Goal: Find contact information: Find contact information

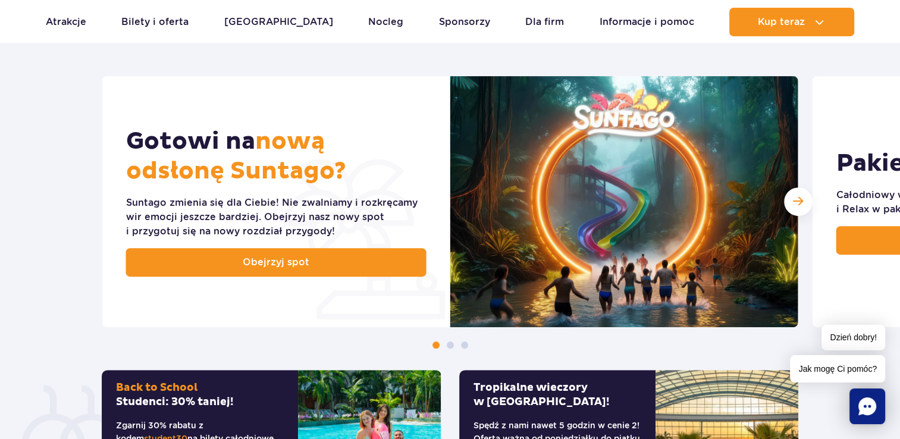
scroll to position [499, 0]
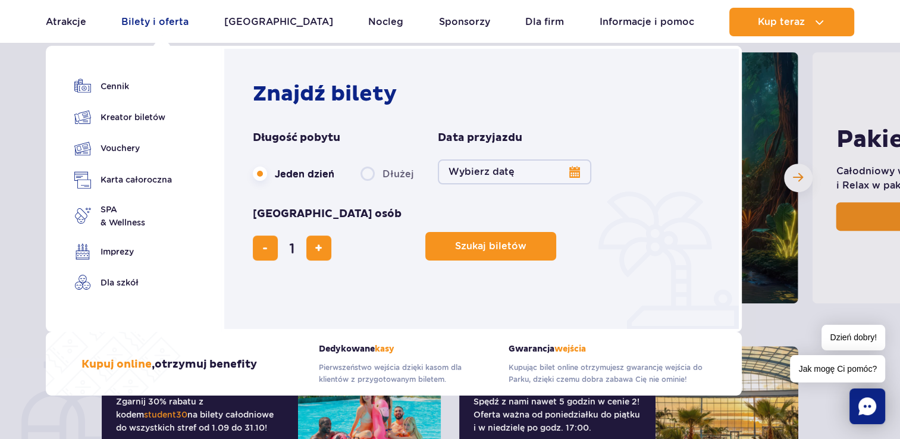
click at [144, 23] on link "Bilety i oferta" at bounding box center [154, 22] width 67 height 29
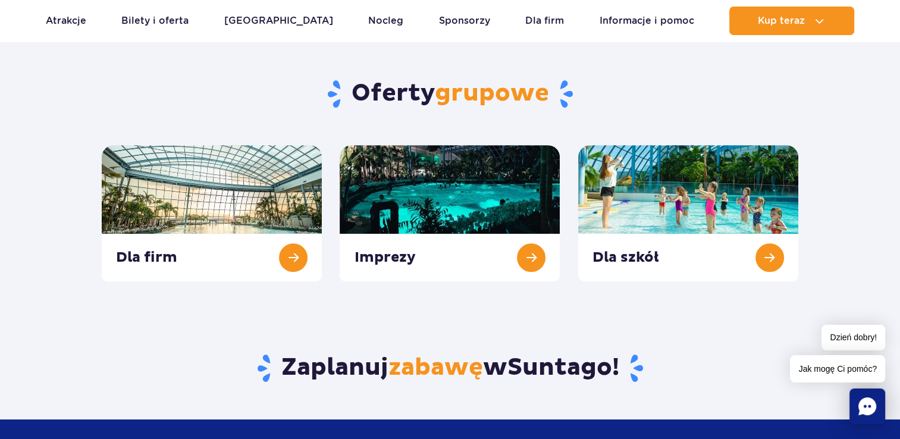
scroll to position [428, 0]
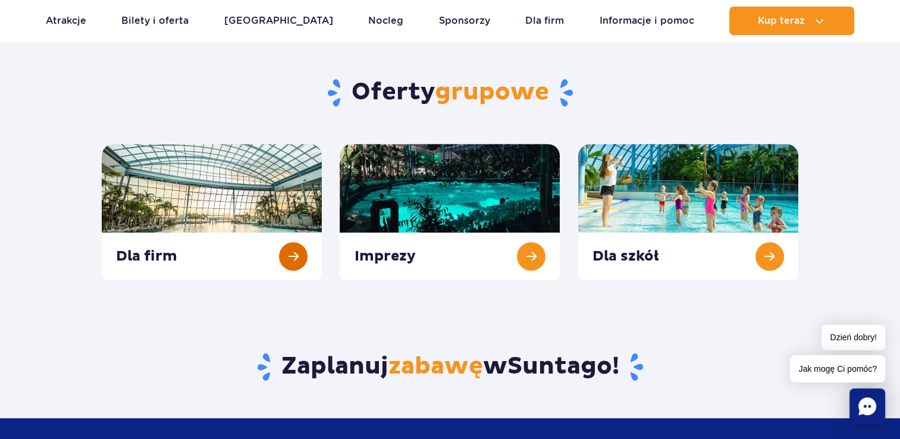
click at [250, 193] on link at bounding box center [212, 212] width 220 height 136
click at [818, 239] on section "Oferty grupowe Dla firm Imprezy Dla szkół" at bounding box center [450, 143] width 900 height 274
click at [738, 232] on link at bounding box center [688, 212] width 220 height 136
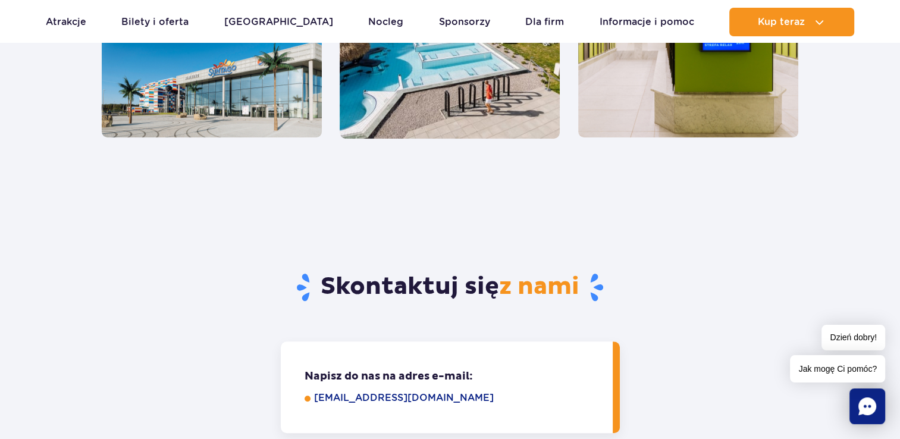
scroll to position [927, 0]
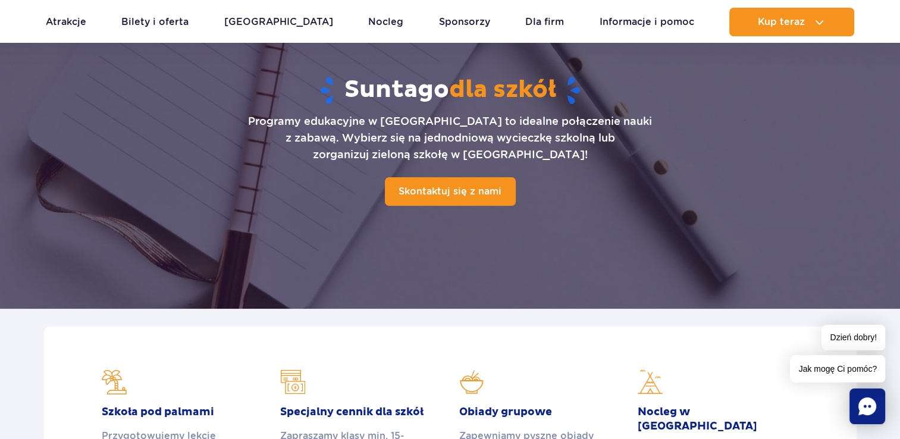
scroll to position [119, 0]
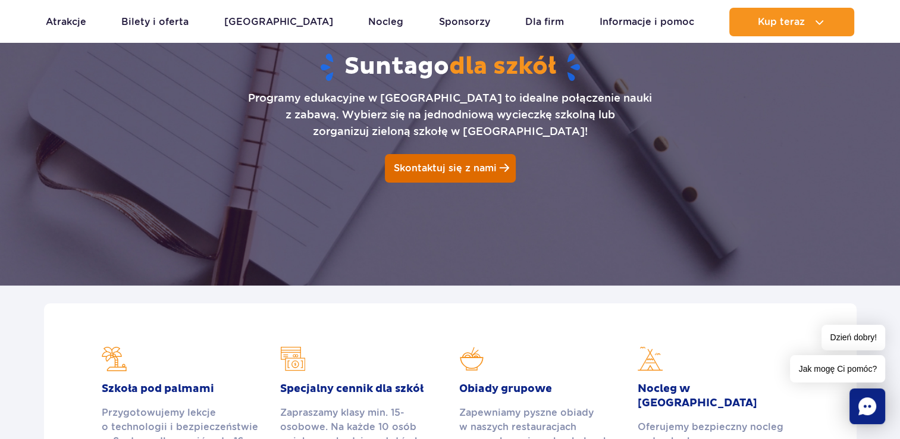
click at [449, 174] on link "Skontaktuj się z nami" at bounding box center [450, 168] width 131 height 29
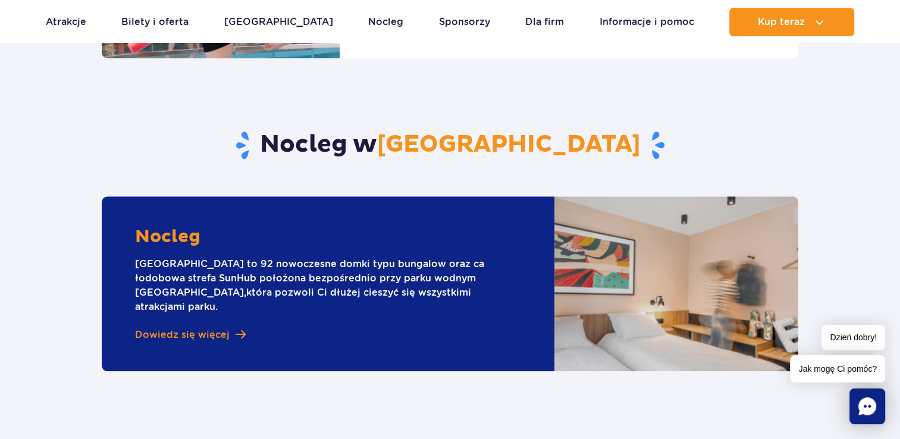
scroll to position [1495, 0]
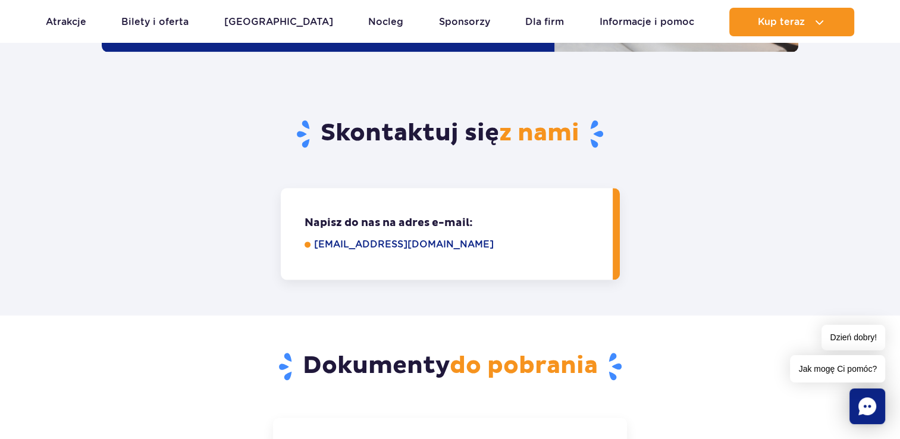
click at [342, 237] on link "[EMAIL_ADDRESS][DOMAIN_NAME]" at bounding box center [455, 244] width 282 height 14
